Goal: Navigation & Orientation: Find specific page/section

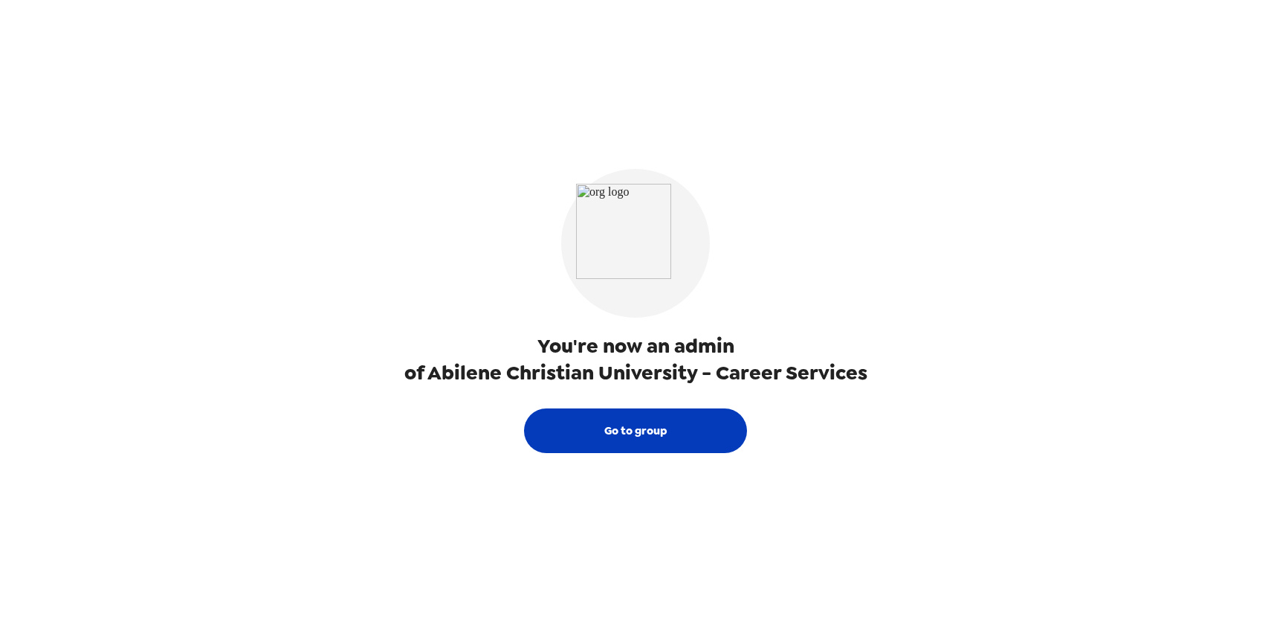
click at [605, 439] on button "Go to group" at bounding box center [635, 430] width 223 height 45
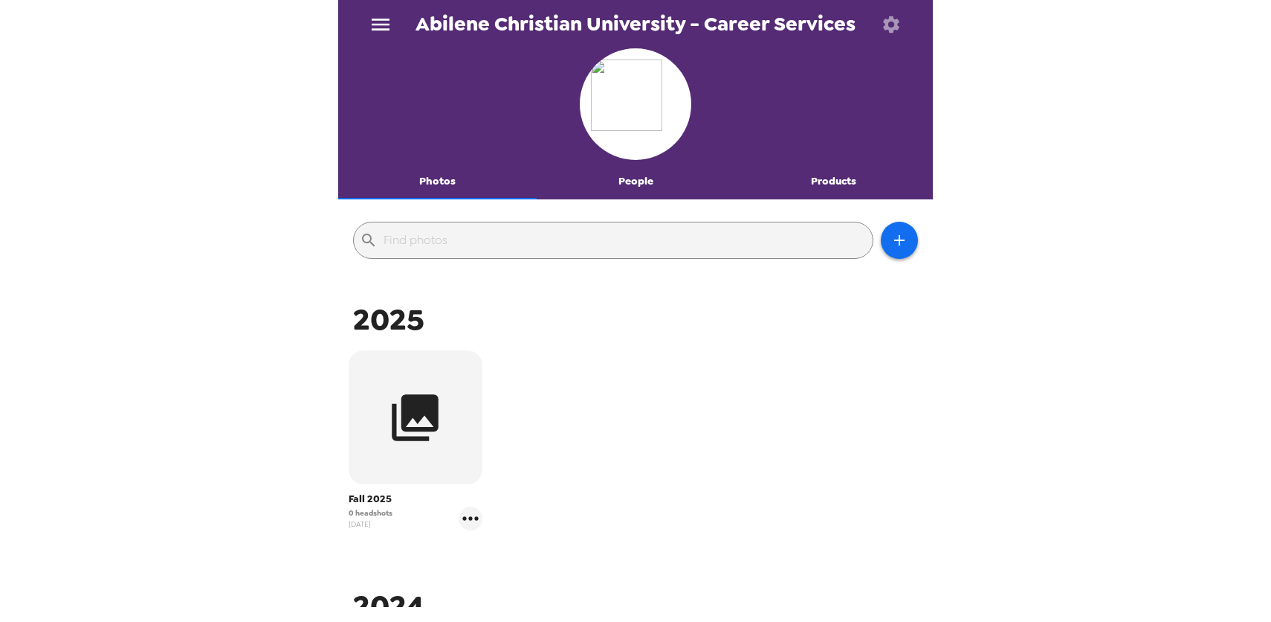
click at [643, 190] on button "People" at bounding box center [636, 182] width 199 height 36
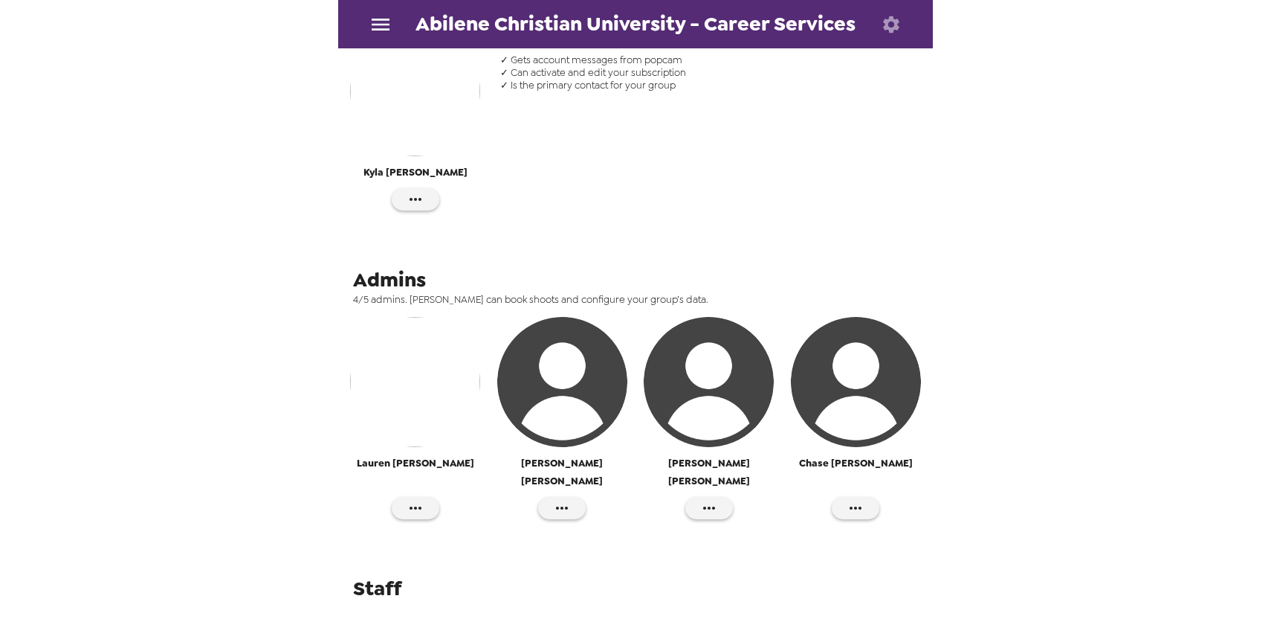
scroll to position [373, 0]
